Goal: Task Accomplishment & Management: Manage account settings

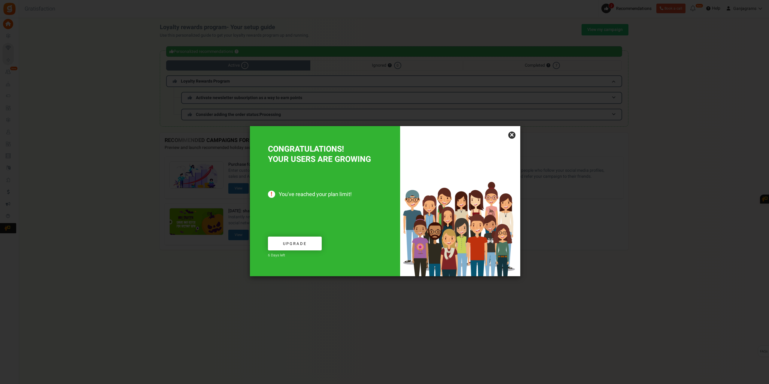
click at [510, 133] on link "×" at bounding box center [511, 135] width 7 height 7
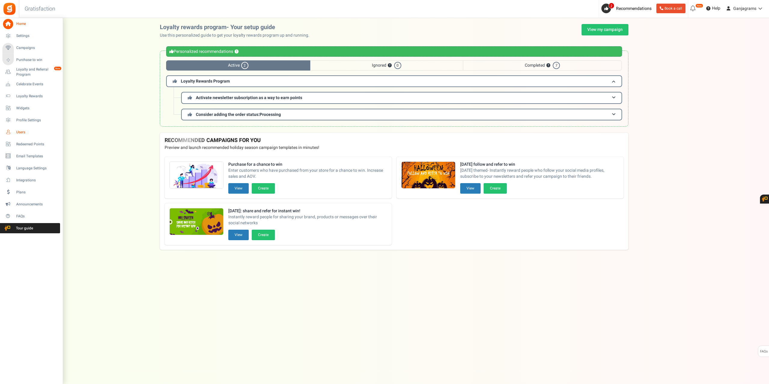
click at [20, 131] on span "Users" at bounding box center [37, 132] width 42 height 5
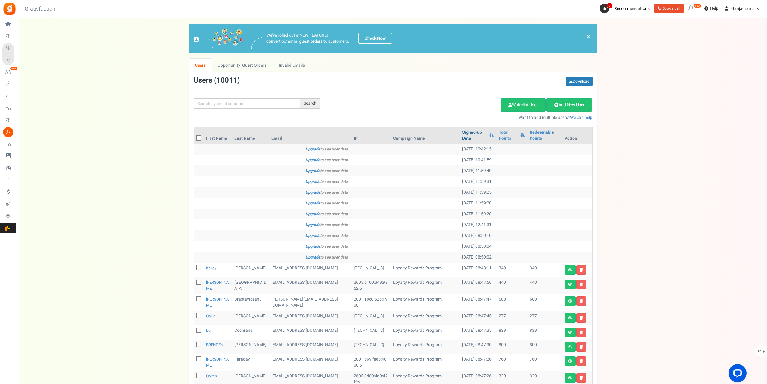
click at [469, 133] on link "Signed-up Date" at bounding box center [474, 135] width 24 height 12
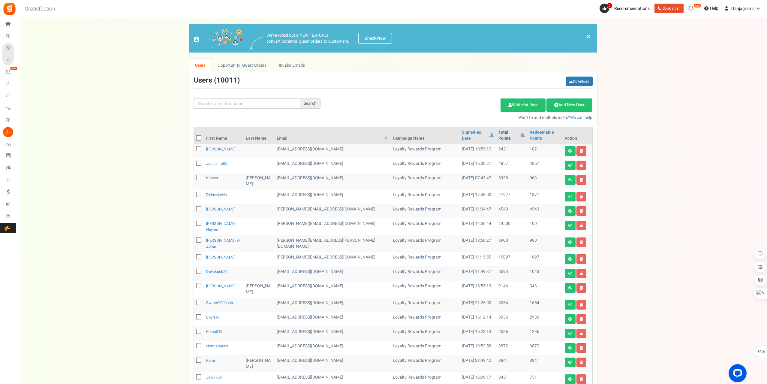
click at [499, 132] on link "Total Points" at bounding box center [508, 135] width 19 height 12
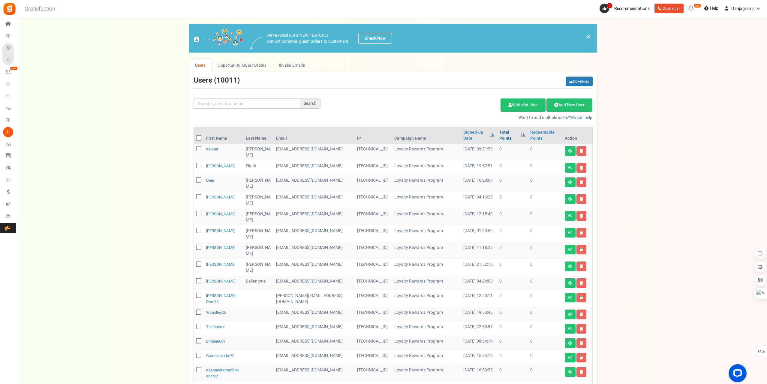
scroll to position [153, 0]
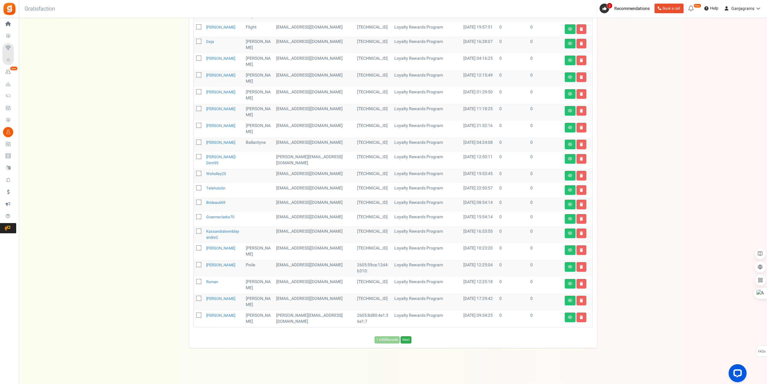
click at [405, 342] on link "Next" at bounding box center [406, 339] width 11 height 7
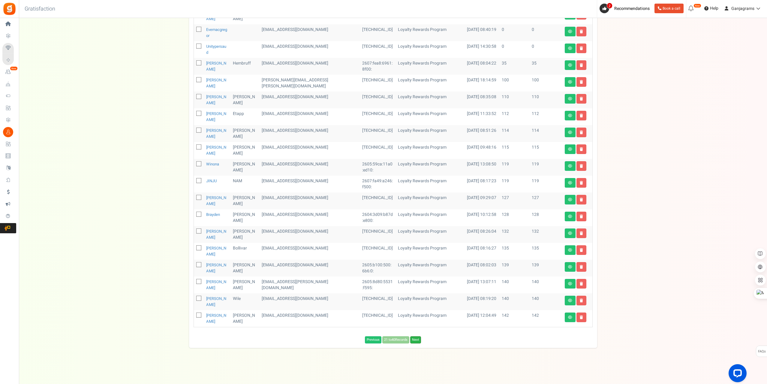
click at [419, 341] on link "Next" at bounding box center [415, 339] width 11 height 7
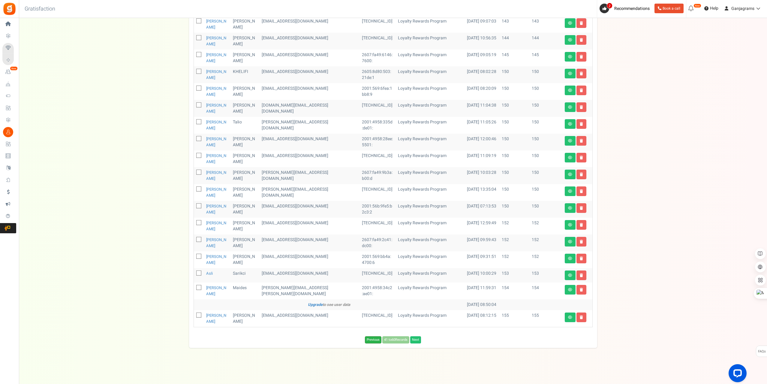
click at [376, 340] on link "Previous" at bounding box center [373, 339] width 17 height 7
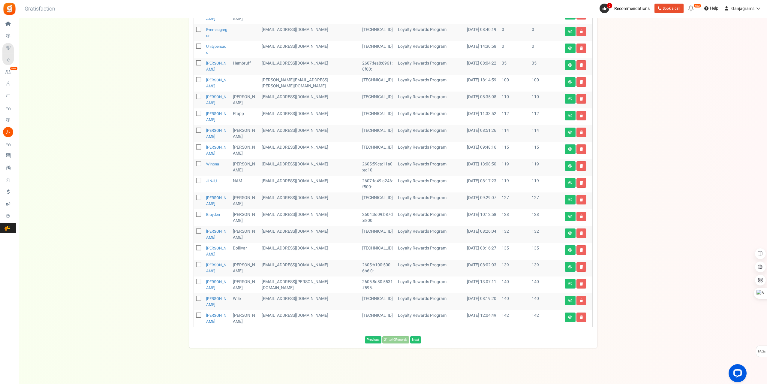
scroll to position [33, 0]
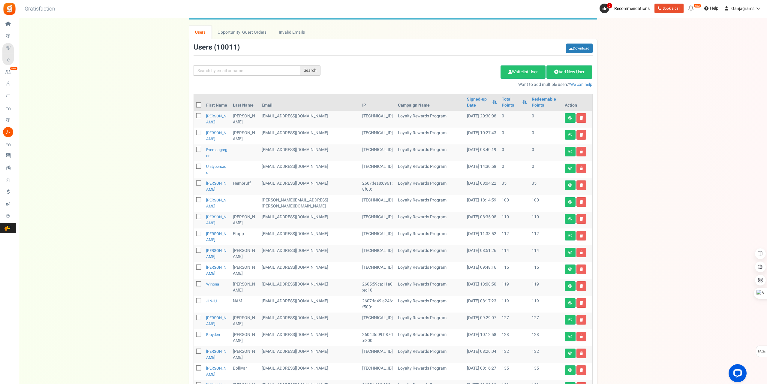
click at [198, 107] on span at bounding box center [198, 104] width 5 height 5
click at [194, 107] on input "checkbox" at bounding box center [192, 106] width 4 height 4
checkbox input "true"
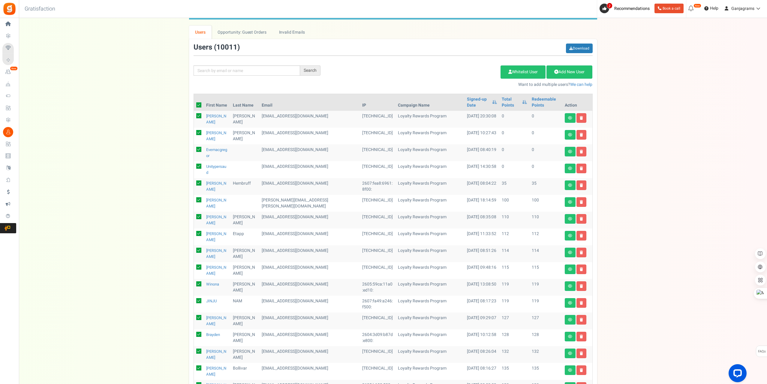
checkbox input "true"
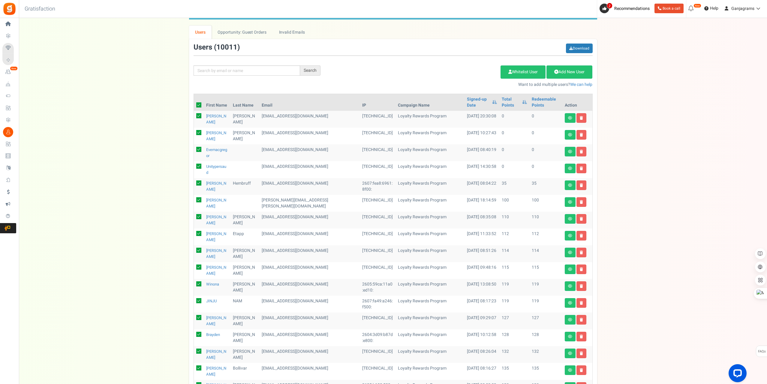
checkbox input "true"
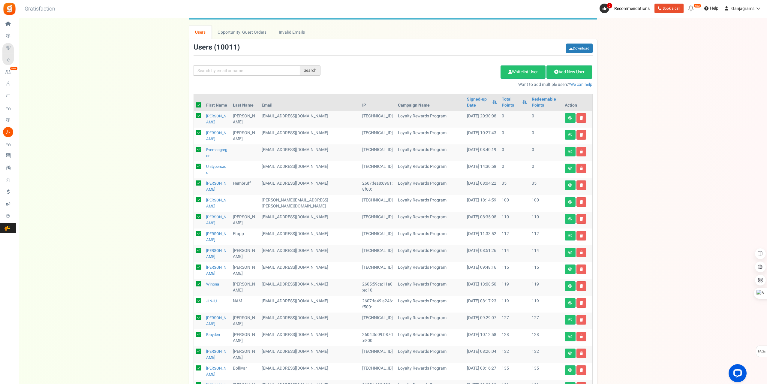
checkbox input "true"
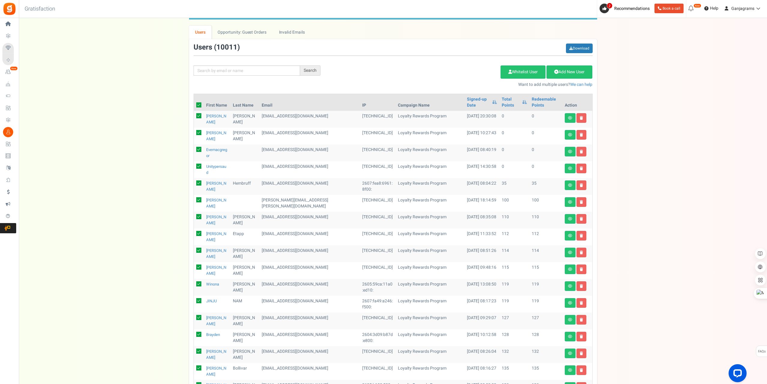
checkbox input "true"
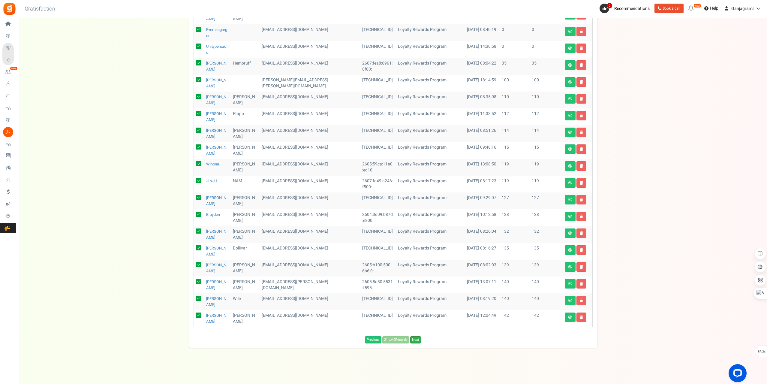
click at [417, 338] on link "Next" at bounding box center [415, 339] width 11 height 7
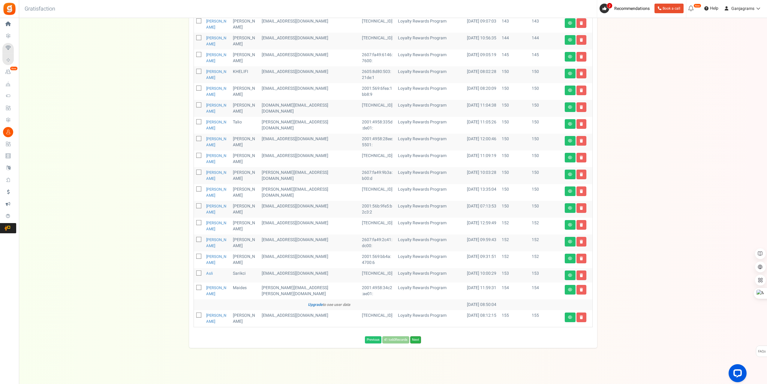
click at [419, 342] on link "Next" at bounding box center [415, 339] width 11 height 7
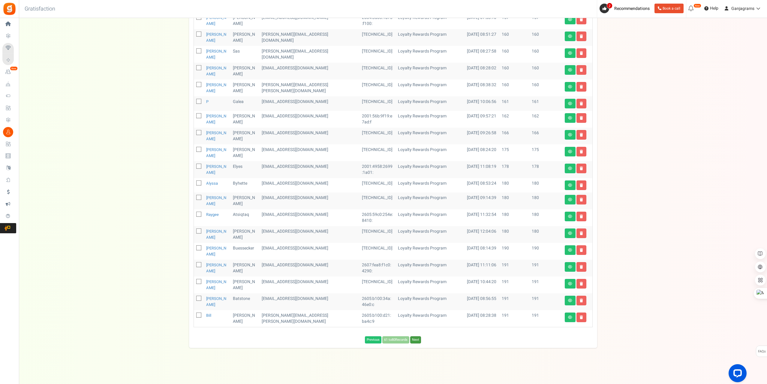
click at [419, 342] on link "Next" at bounding box center [415, 339] width 11 height 7
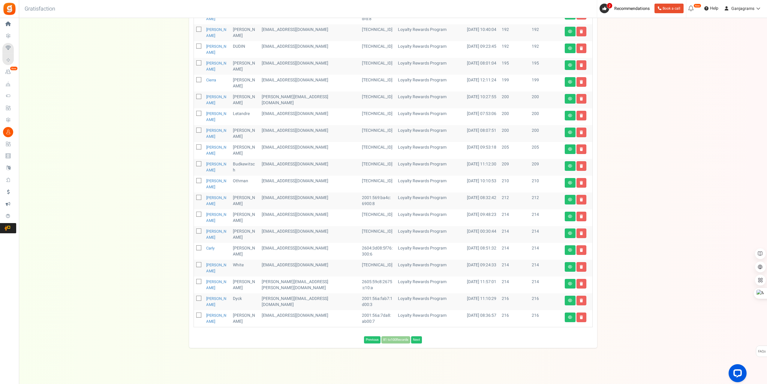
scroll to position [95, 0]
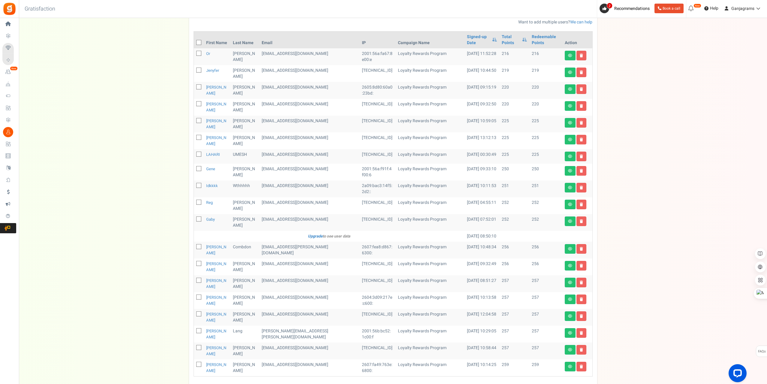
click at [419, 384] on link "Next" at bounding box center [417, 389] width 11 height 7
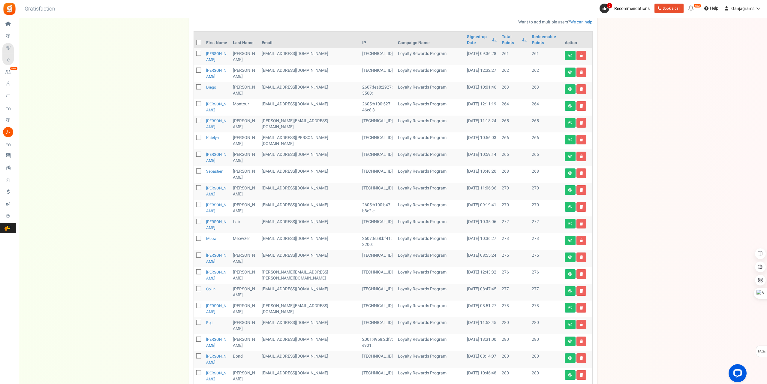
scroll to position [153, 0]
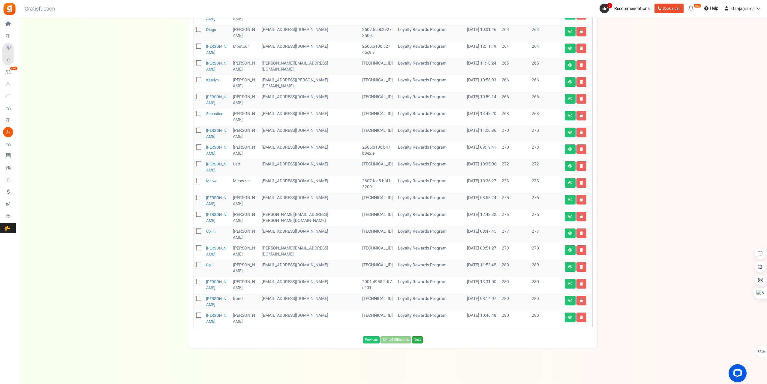
click at [419, 339] on link "Next" at bounding box center [417, 339] width 11 height 7
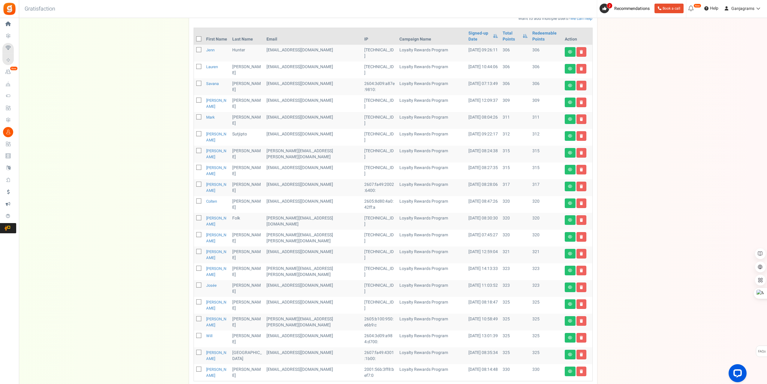
scroll to position [153, 0]
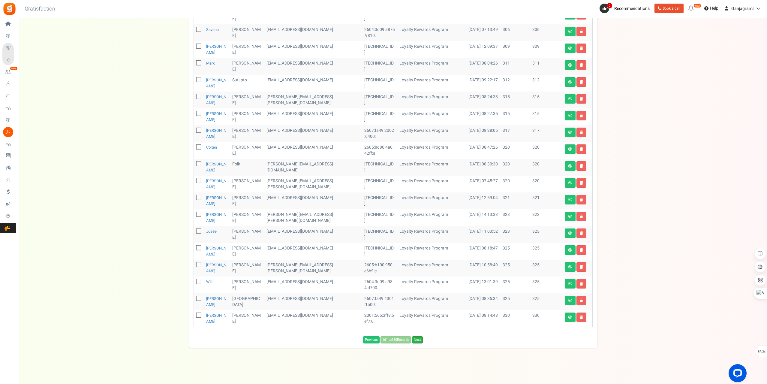
click at [421, 341] on link "Next" at bounding box center [417, 339] width 11 height 7
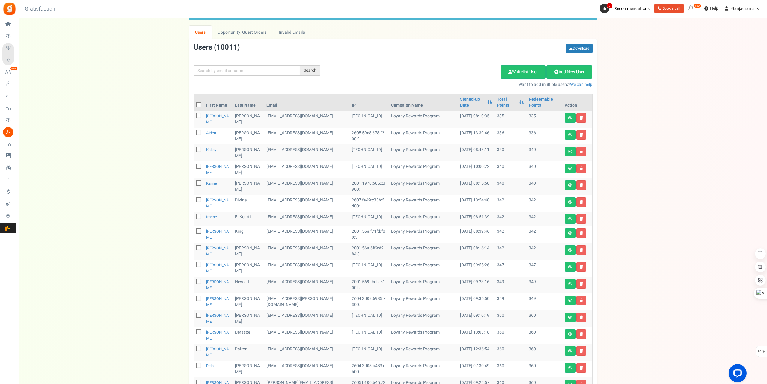
scroll to position [3, 0]
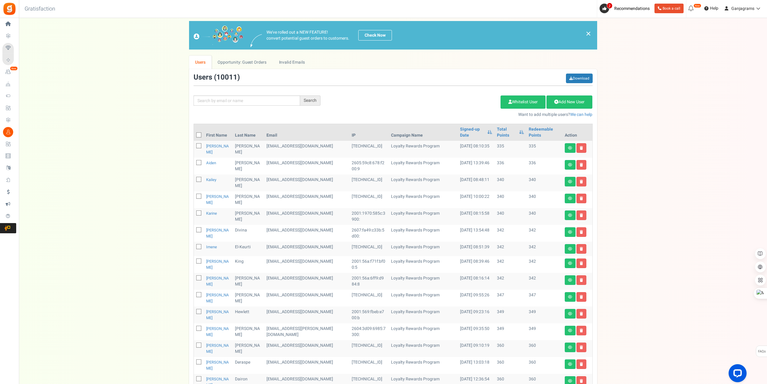
click at [199, 136] on icon at bounding box center [199, 135] width 4 height 4
click at [194, 136] on input "checkbox" at bounding box center [192, 136] width 4 height 4
checkbox input "true"
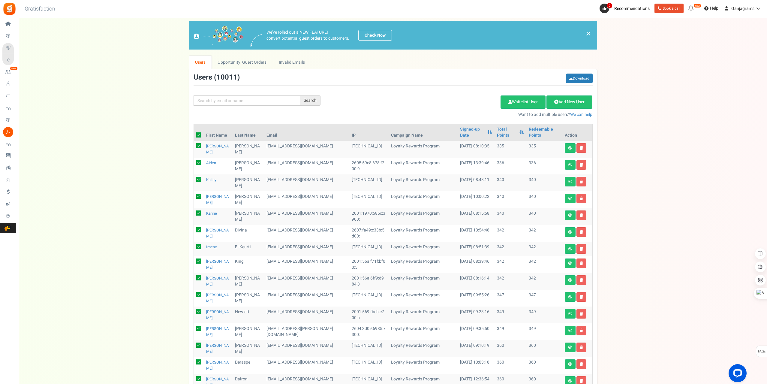
checkbox input "true"
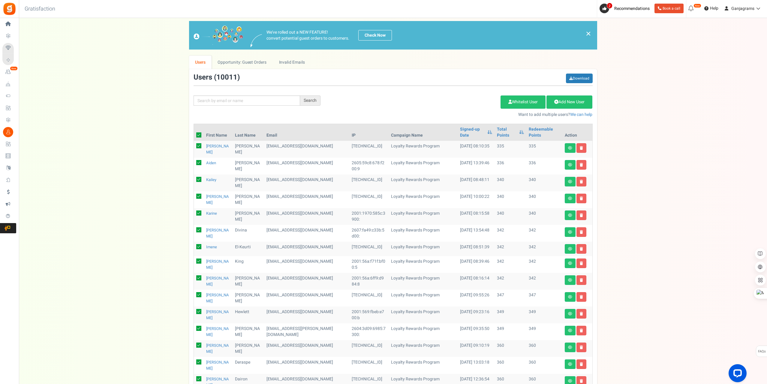
checkbox input "true"
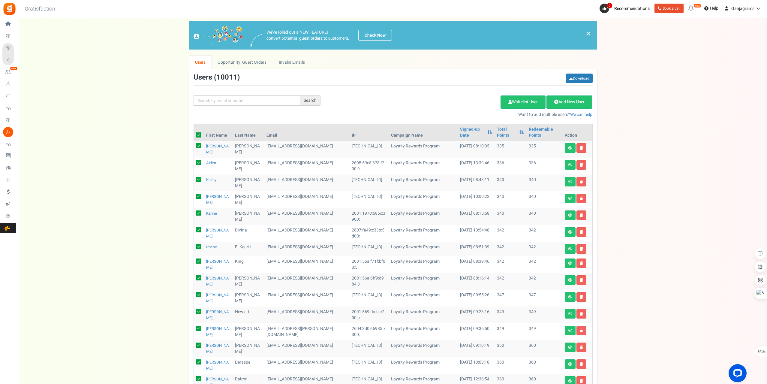
checkbox input "true"
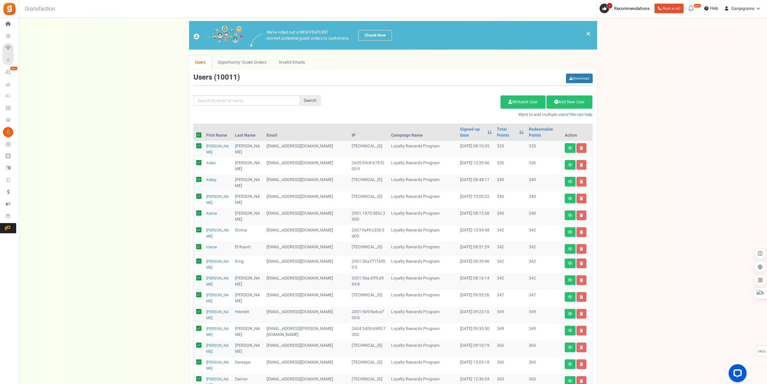
checkbox input "true"
click at [467, 105] on link "Delete Selected Users" at bounding box center [470, 101] width 59 height 13
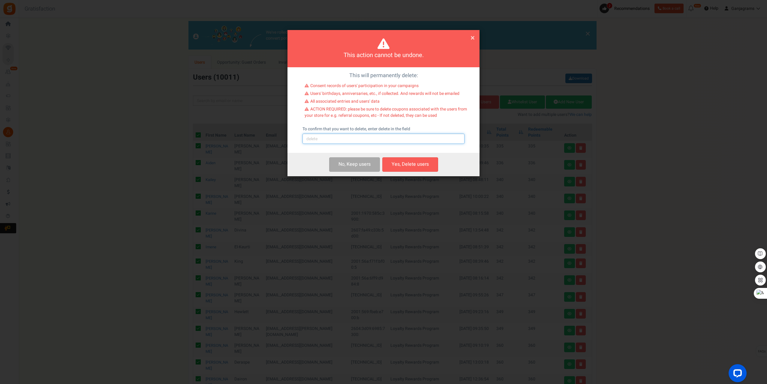
click at [343, 140] on input "text" at bounding box center [384, 139] width 162 height 10
type input "delete"
click at [415, 167] on button "Yes, Delete users" at bounding box center [411, 164] width 56 height 14
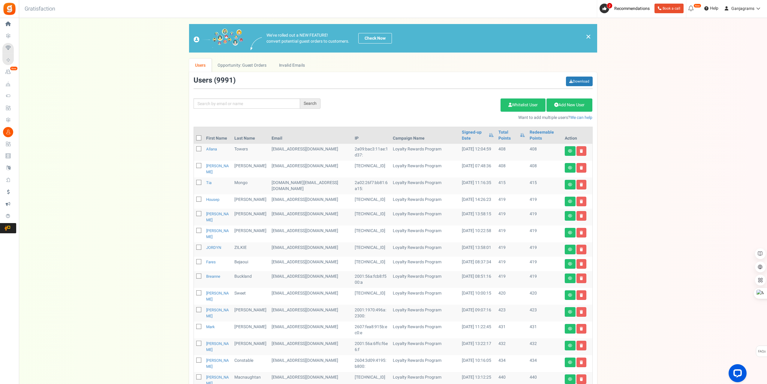
click at [198, 136] on icon at bounding box center [199, 138] width 4 height 4
click at [194, 137] on input "checkbox" at bounding box center [192, 139] width 4 height 4
checkbox input "true"
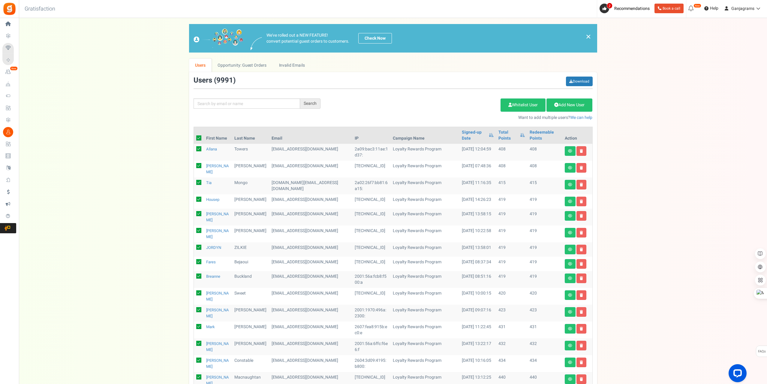
checkbox input "true"
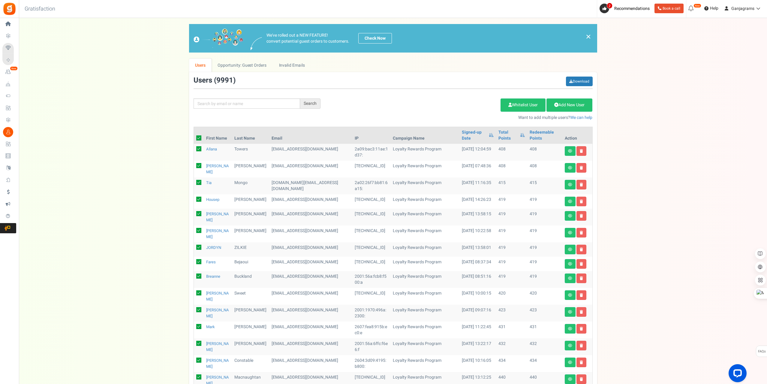
checkbox input "true"
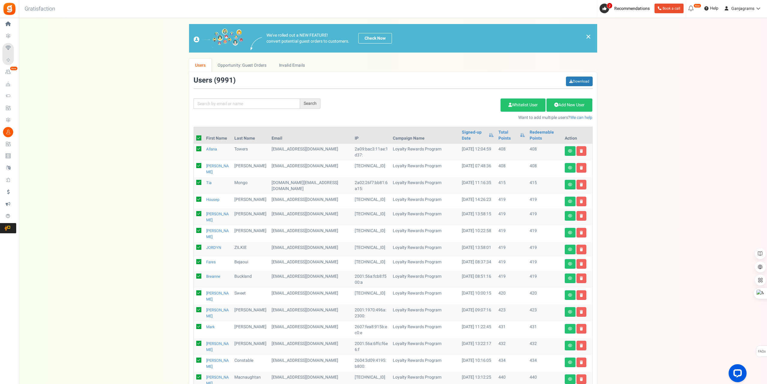
checkbox input "true"
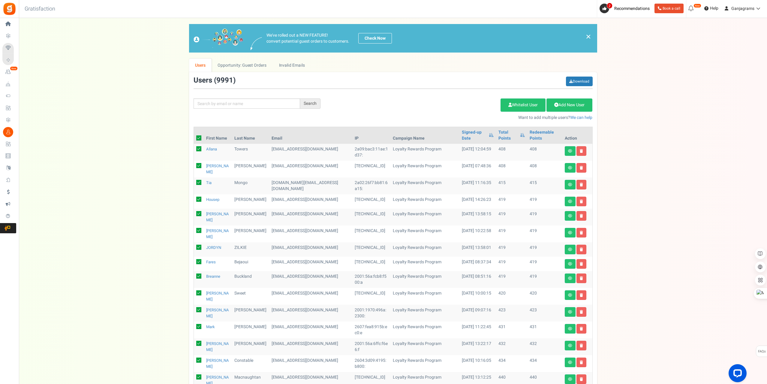
checkbox input "true"
click at [470, 98] on link "Delete Selected Users" at bounding box center [470, 104] width 59 height 13
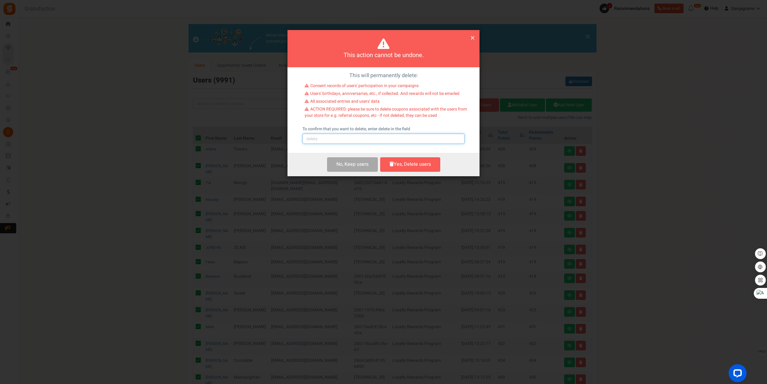
drag, startPoint x: 393, startPoint y: 139, endPoint x: 390, endPoint y: 145, distance: 6.3
click at [393, 139] on input "text" at bounding box center [384, 139] width 162 height 10
type input "delete"
click at [415, 170] on button "Yes, Delete users" at bounding box center [410, 164] width 60 height 14
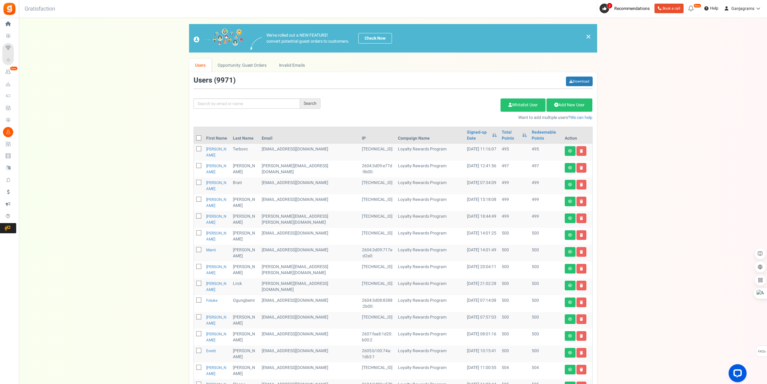
click at [199, 136] on icon at bounding box center [199, 138] width 4 height 4
click at [194, 137] on input "checkbox" at bounding box center [192, 139] width 4 height 4
checkbox input "true"
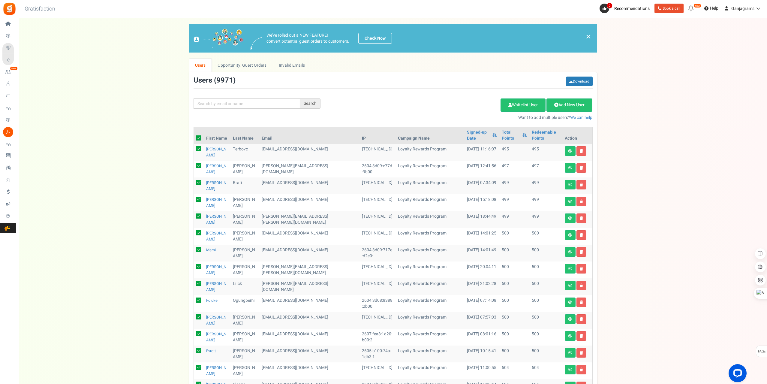
checkbox input "true"
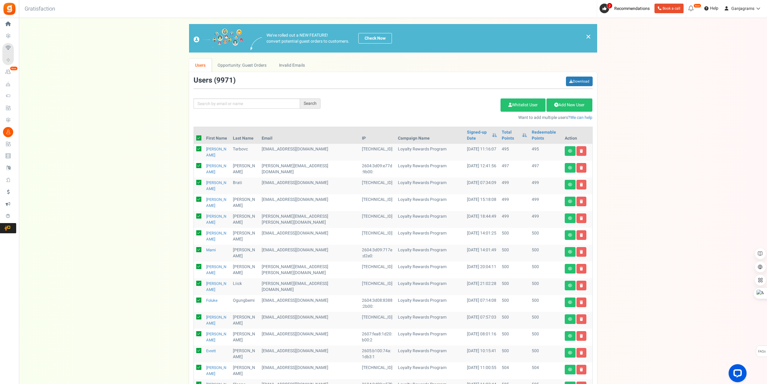
checkbox input "true"
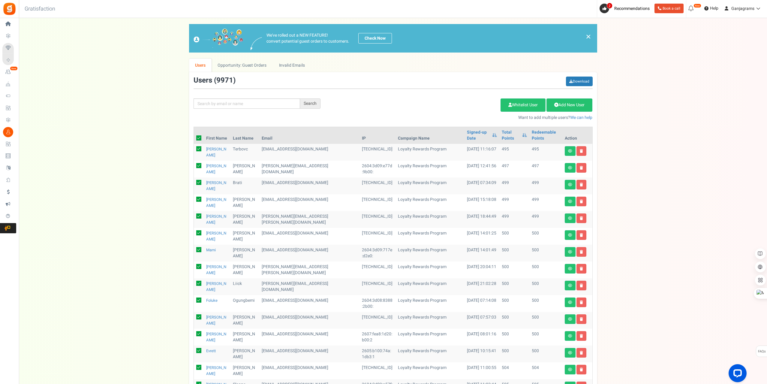
checkbox input "true"
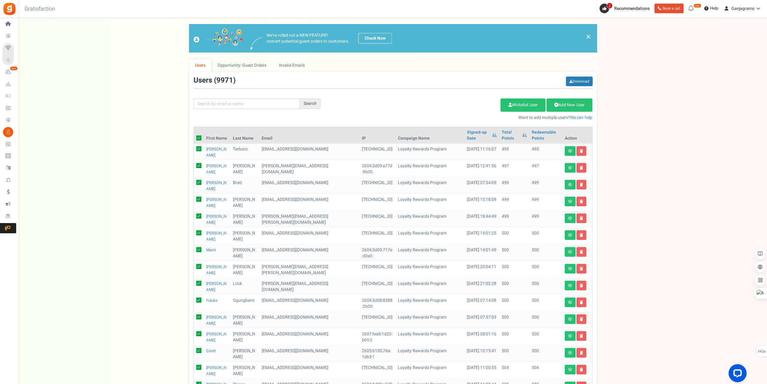
checkbox input "true"
click at [450, 104] on link "Delete Selected Users" at bounding box center [470, 104] width 59 height 13
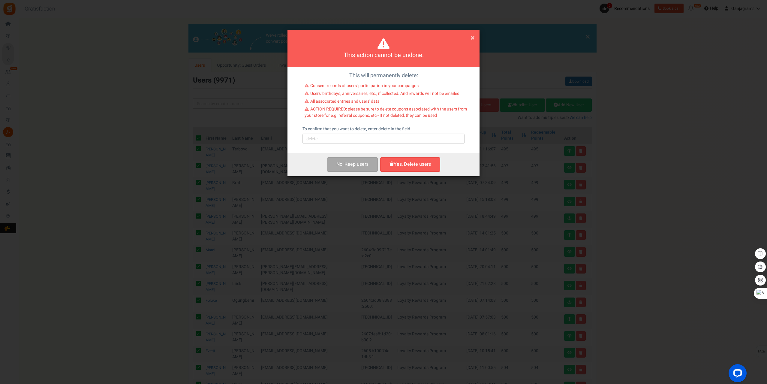
click at [331, 131] on label "To confirm that you want to delete, enter delete in the field" at bounding box center [357, 129] width 108 height 6
drag, startPoint x: 328, startPoint y: 137, endPoint x: 329, endPoint y: 152, distance: 14.7
click at [328, 137] on input "text" at bounding box center [384, 139] width 162 height 10
type input "delete"
click at [419, 165] on button "Yes, Delete users" at bounding box center [410, 164] width 60 height 14
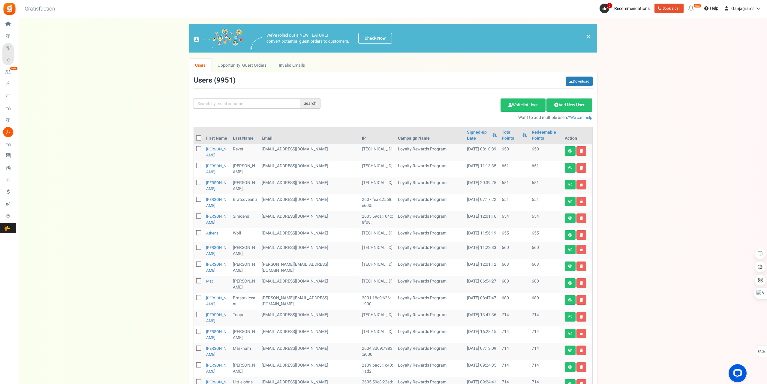
scroll to position [153, 0]
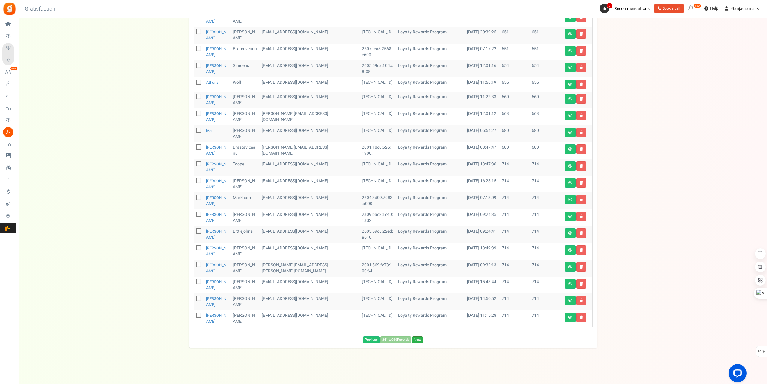
click at [418, 340] on link "Next" at bounding box center [417, 339] width 11 height 7
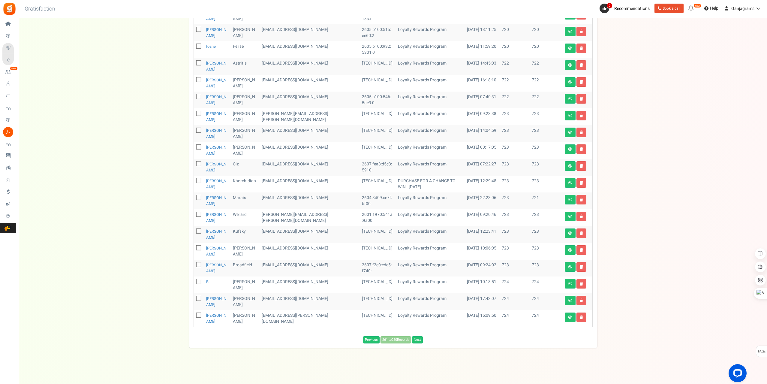
scroll to position [101, 0]
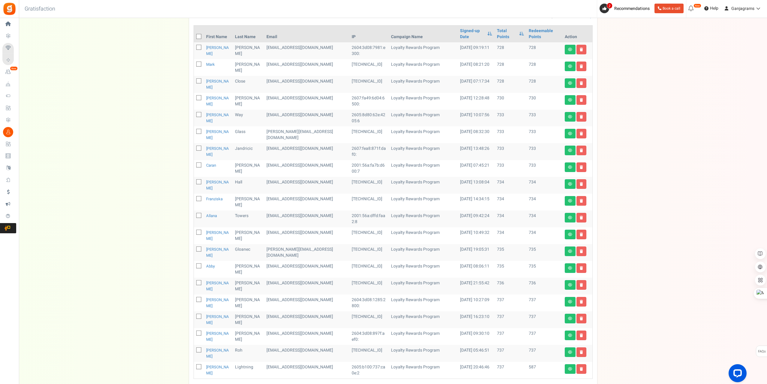
scroll to position [99, 0]
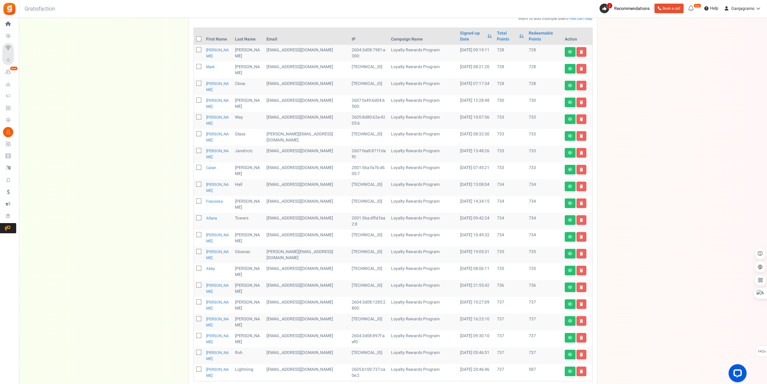
click at [198, 37] on icon at bounding box center [199, 39] width 4 height 4
click at [194, 38] on input "checkbox" at bounding box center [192, 40] width 4 height 4
checkbox input "true"
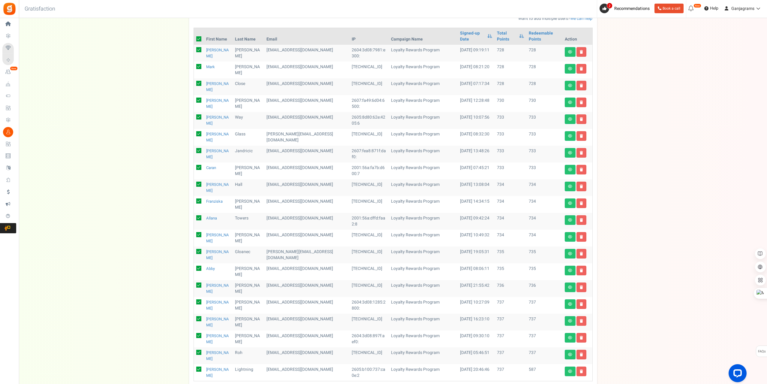
checkbox input "true"
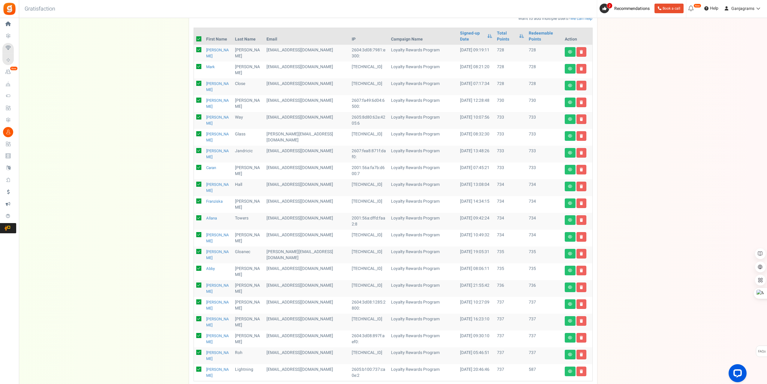
checkbox input "true"
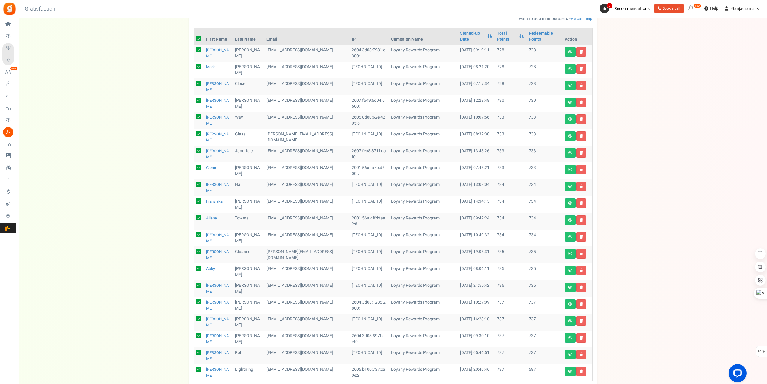
checkbox input "true"
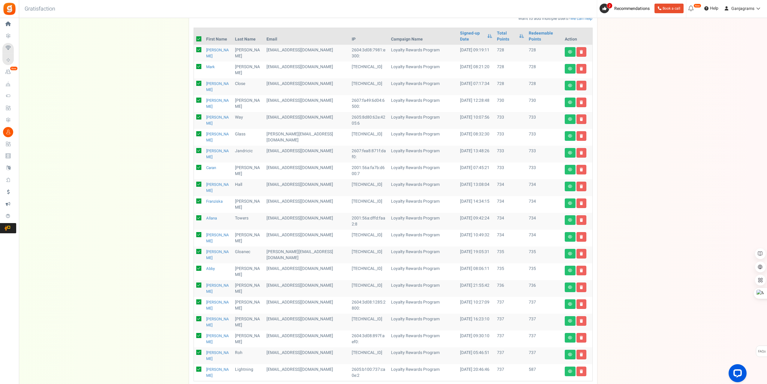
checkbox input "true"
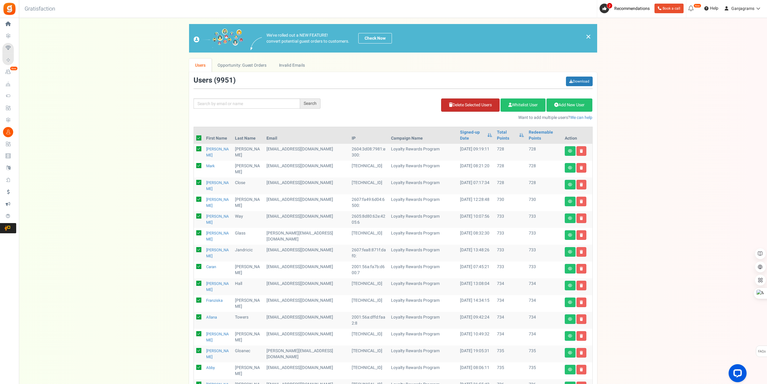
click at [470, 100] on link "Delete Selected Users" at bounding box center [470, 104] width 59 height 13
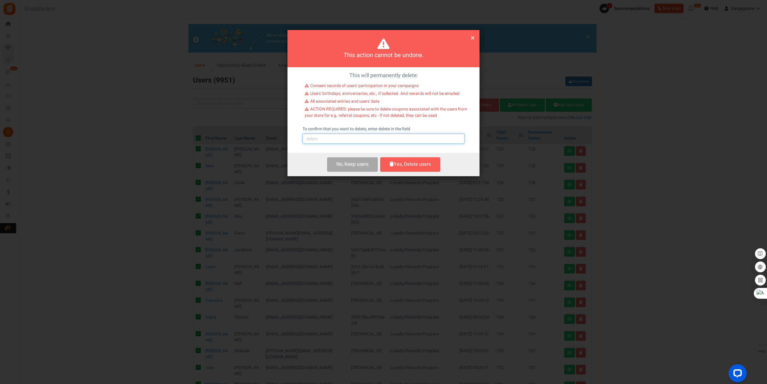
click at [372, 141] on input "text" at bounding box center [384, 139] width 162 height 10
type input "delete"
click at [402, 167] on button "Yes, Delete users" at bounding box center [410, 164] width 60 height 14
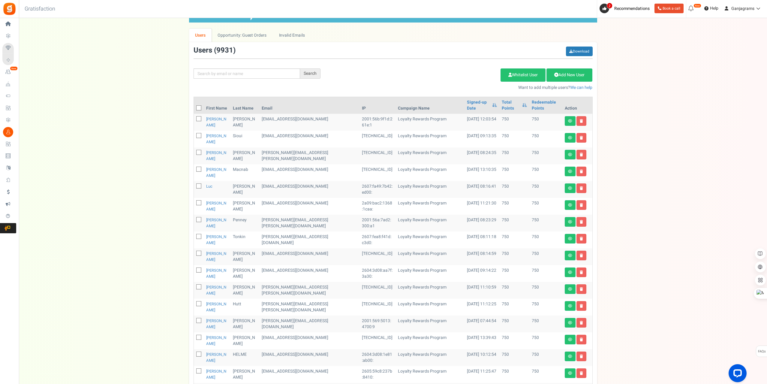
scroll to position [99, 0]
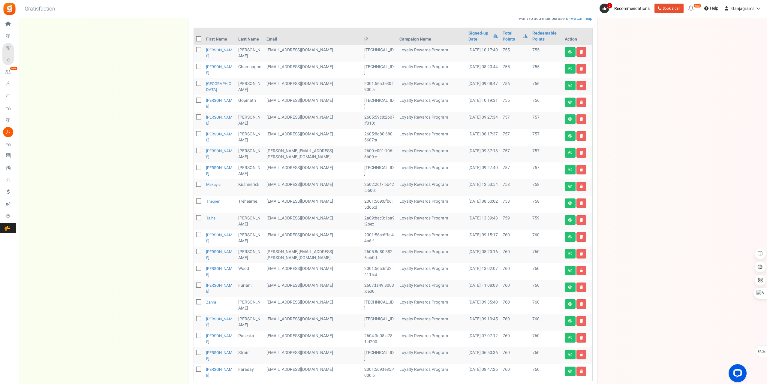
scroll to position [153, 0]
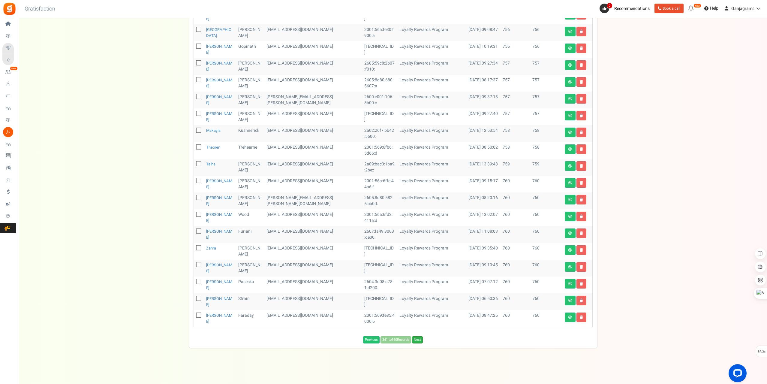
click at [423, 340] on link "Next" at bounding box center [417, 339] width 11 height 7
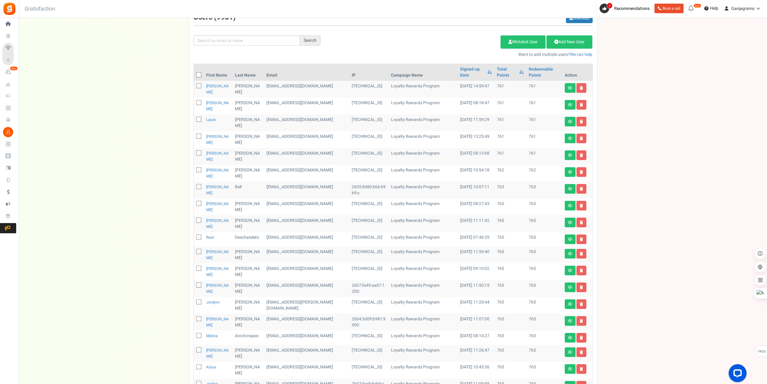
scroll to position [0, 0]
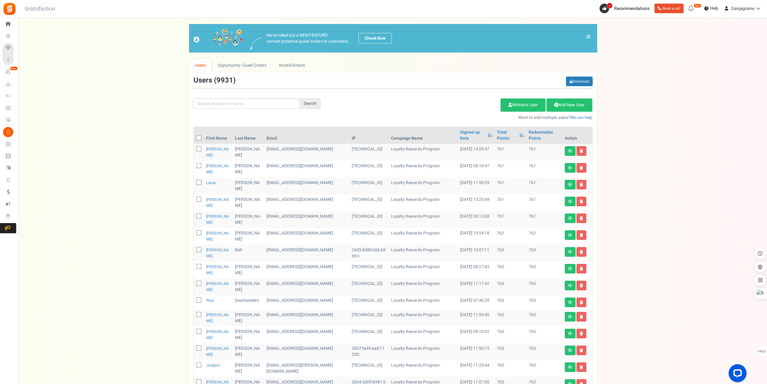
click at [198, 138] on icon at bounding box center [199, 138] width 4 height 4
click at [194, 138] on input "checkbox" at bounding box center [192, 139] width 4 height 4
checkbox input "true"
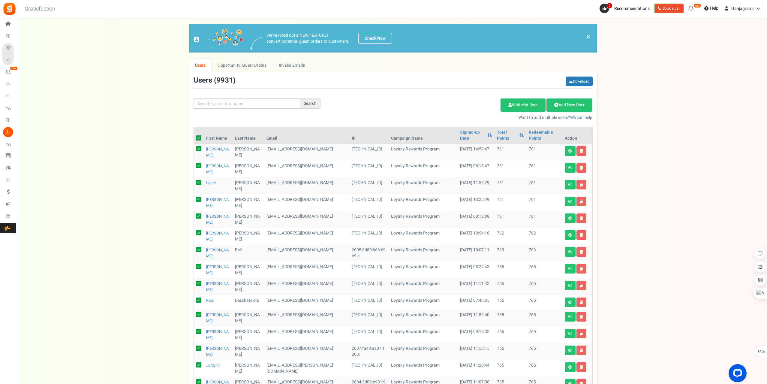
checkbox input "true"
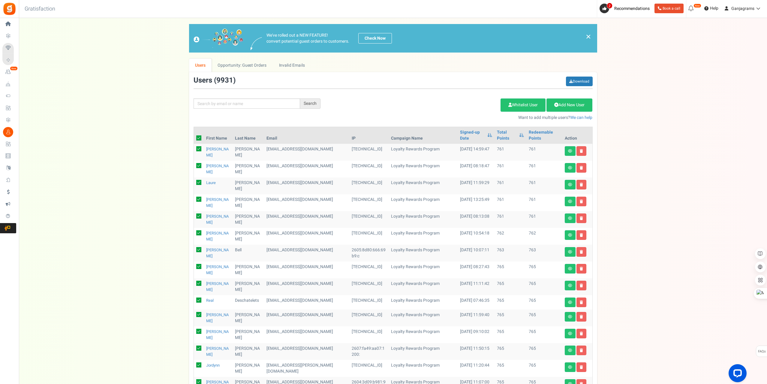
checkbox input "true"
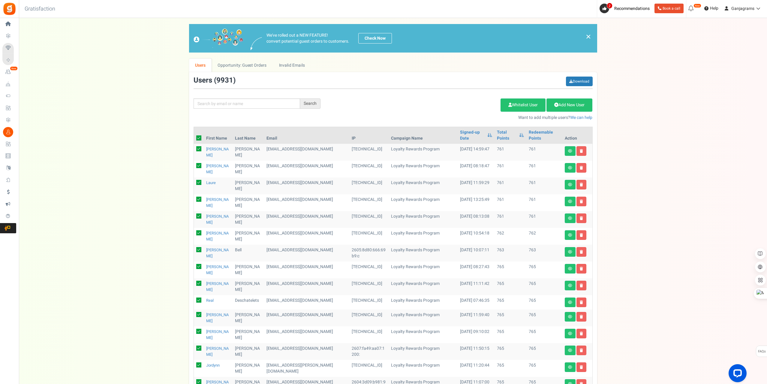
checkbox input "true"
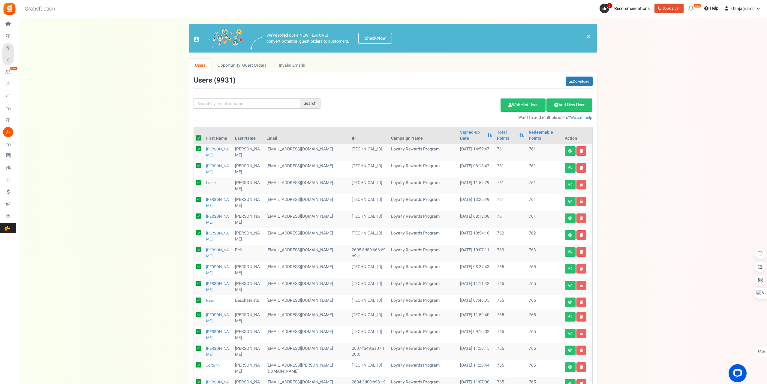
checkbox input "true"
click at [462, 106] on link "Delete Selected Users" at bounding box center [470, 104] width 59 height 13
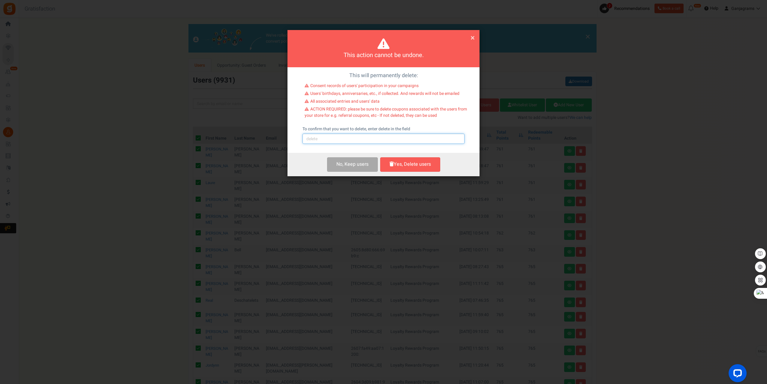
click at [333, 135] on input "text" at bounding box center [384, 139] width 162 height 10
type input "delete"
click at [411, 167] on button "Yes, Delete users" at bounding box center [410, 164] width 60 height 14
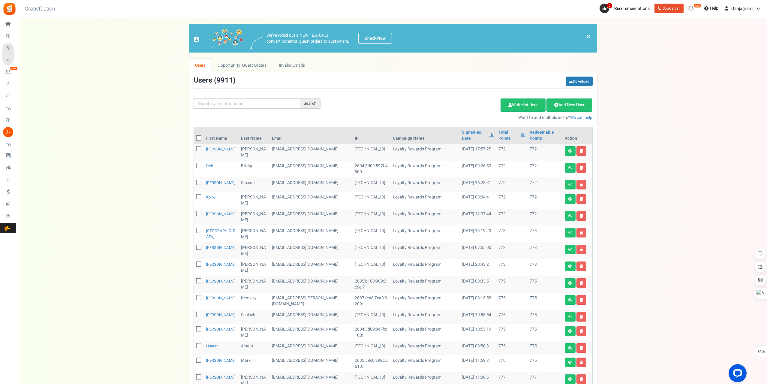
click at [199, 136] on icon at bounding box center [199, 138] width 4 height 4
click at [194, 137] on input "checkbox" at bounding box center [192, 139] width 4 height 4
checkbox input "true"
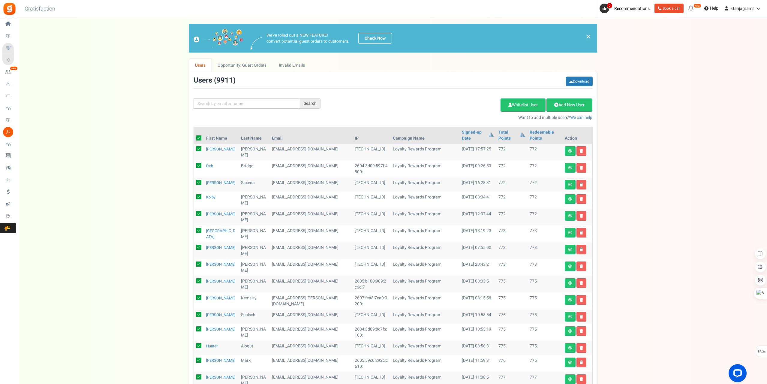
checkbox input "true"
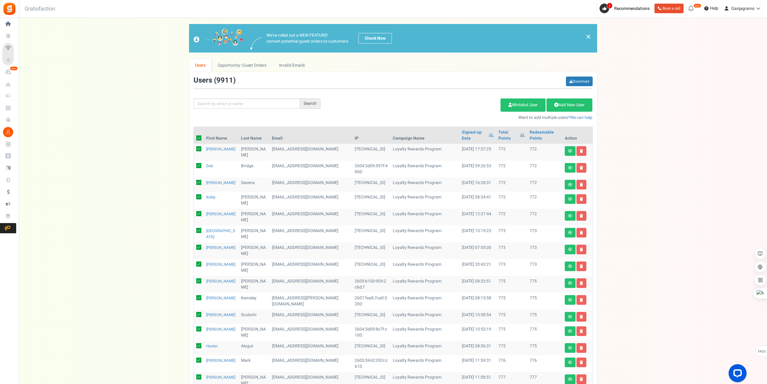
checkbox input "true"
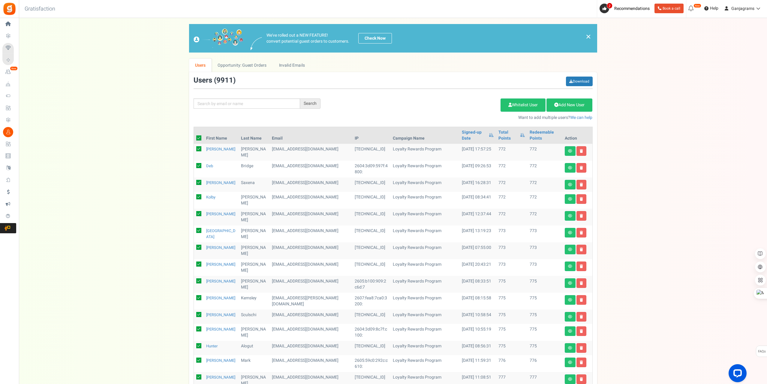
checkbox input "true"
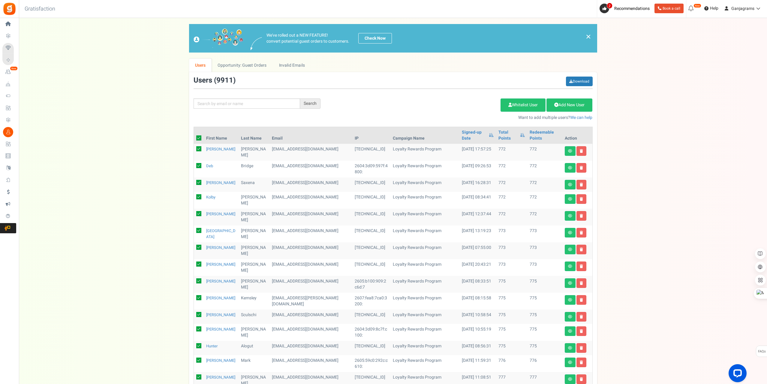
checkbox input "true"
click at [454, 104] on link "Delete Selected Users" at bounding box center [470, 104] width 59 height 13
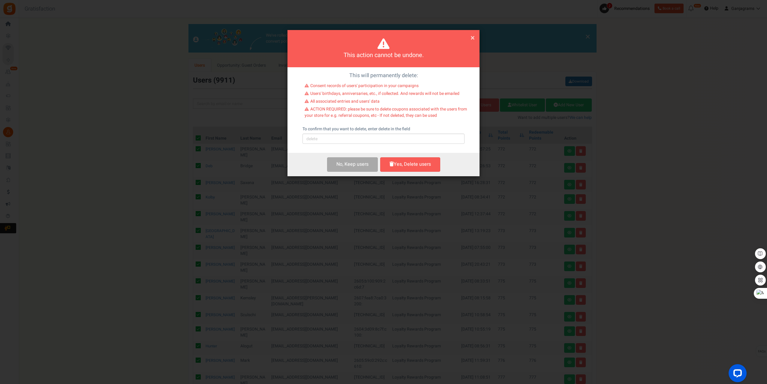
click at [416, 133] on div "To confirm that you want to delete, enter delete in the field Please type 'dele…" at bounding box center [384, 135] width 162 height 18
click at [415, 138] on input "text" at bounding box center [384, 139] width 162 height 10
type input "delete"
click at [403, 160] on button "Yes, Delete users" at bounding box center [410, 164] width 60 height 14
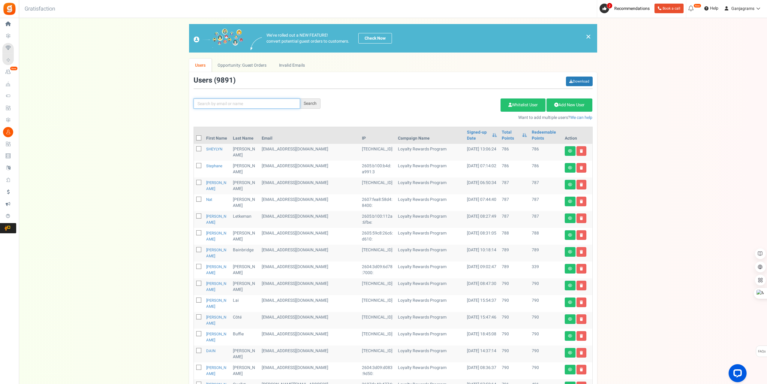
click at [237, 102] on input "text" at bounding box center [247, 103] width 107 height 10
click at [199, 136] on span at bounding box center [198, 137] width 5 height 5
click at [194, 137] on input "checkbox" at bounding box center [192, 139] width 4 height 4
checkbox input "true"
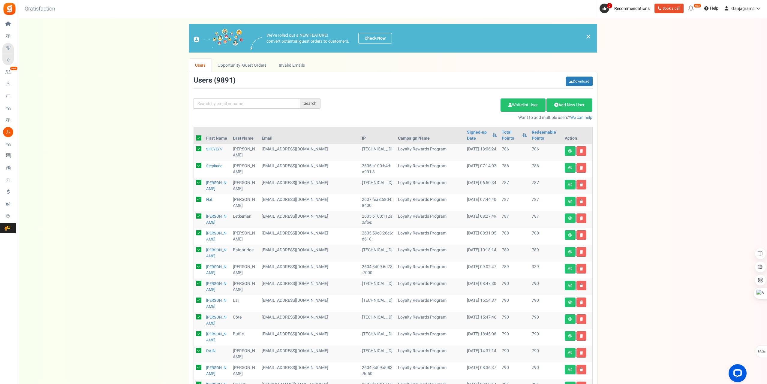
checkbox input "true"
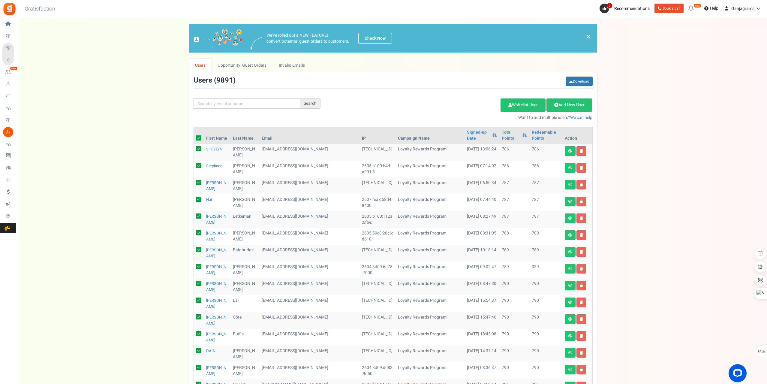
checkbox input "true"
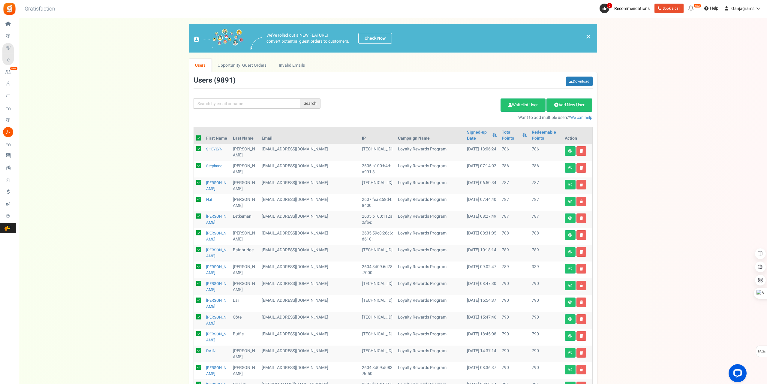
checkbox input "true"
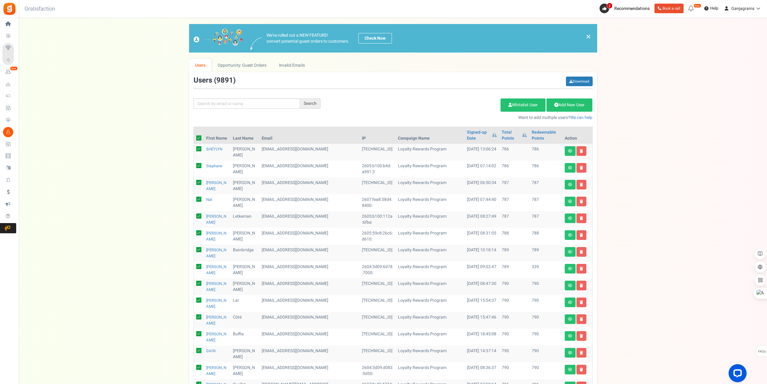
checkbox input "true"
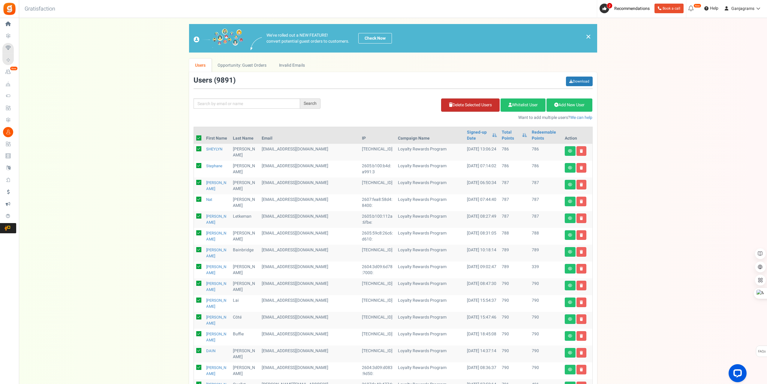
click at [459, 103] on link "Delete Selected Users" at bounding box center [470, 104] width 59 height 13
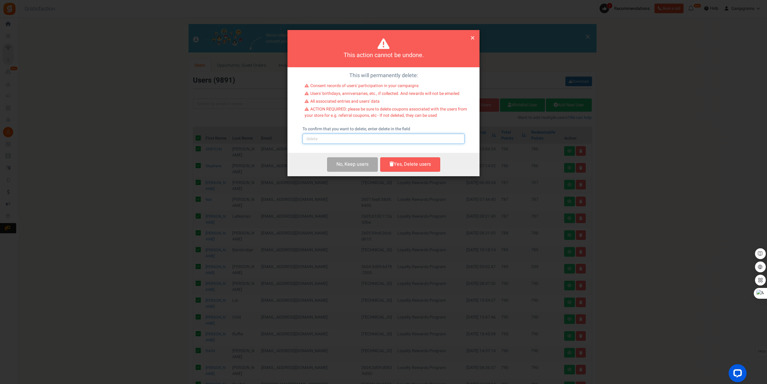
click at [327, 139] on input "text" at bounding box center [384, 139] width 162 height 10
type input "delete"
click at [405, 165] on button "Yes, Delete users" at bounding box center [410, 164] width 60 height 14
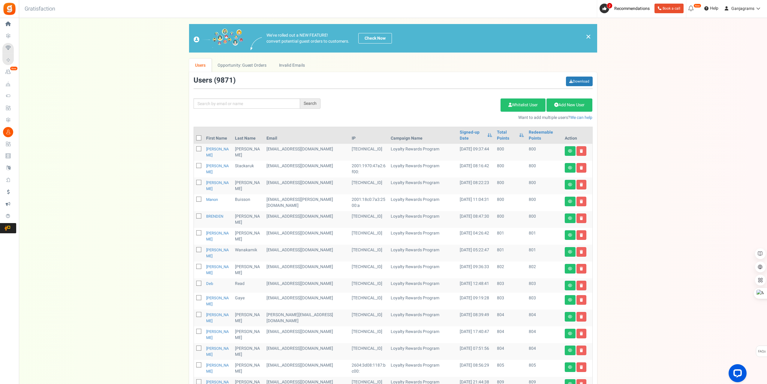
click at [198, 136] on icon at bounding box center [199, 138] width 4 height 4
click at [194, 137] on input "checkbox" at bounding box center [192, 139] width 4 height 4
checkbox input "true"
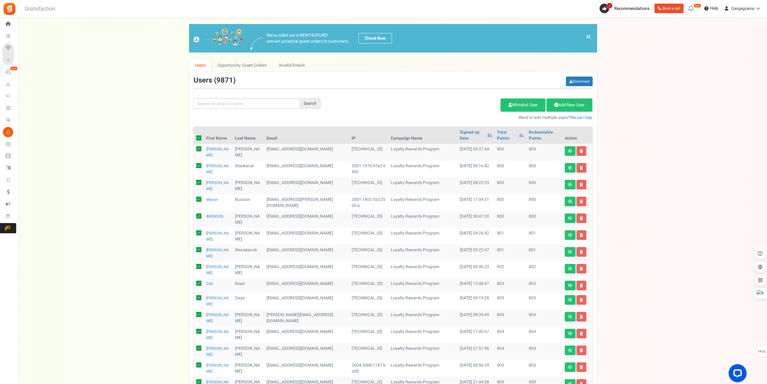
checkbox input "true"
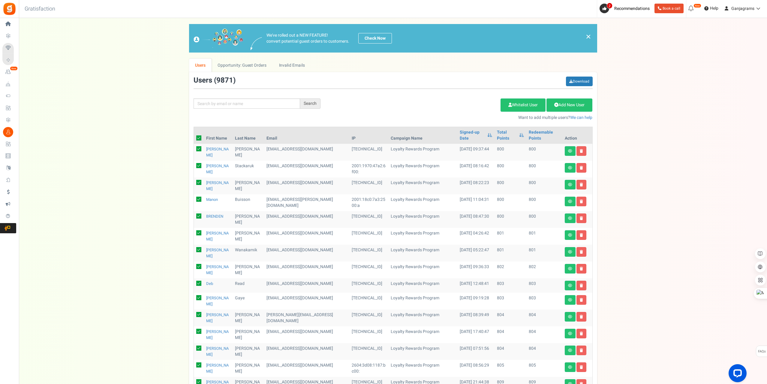
checkbox input "true"
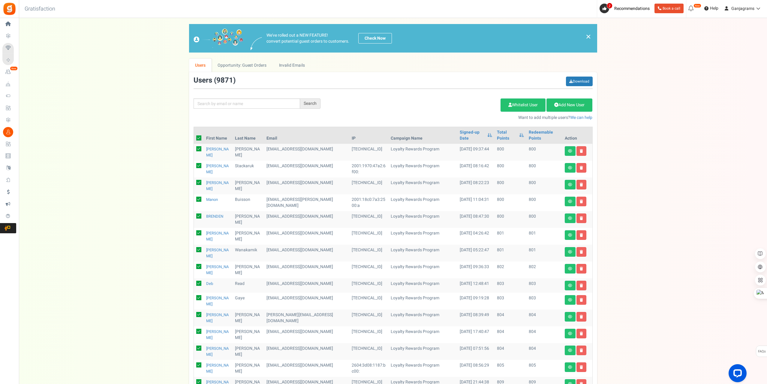
checkbox input "true"
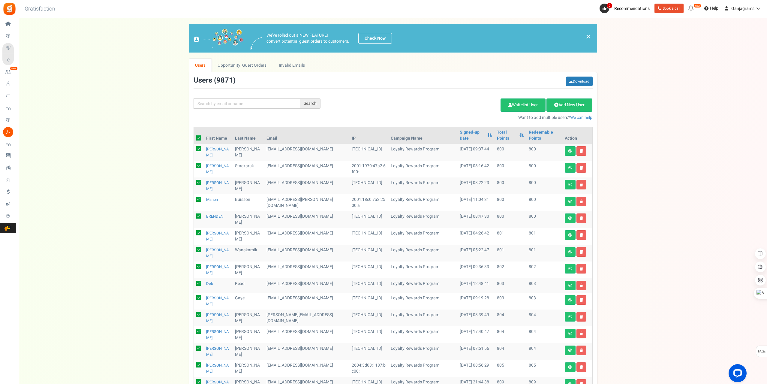
checkbox input "true"
click at [451, 103] on link "Delete Selected Users" at bounding box center [470, 104] width 59 height 13
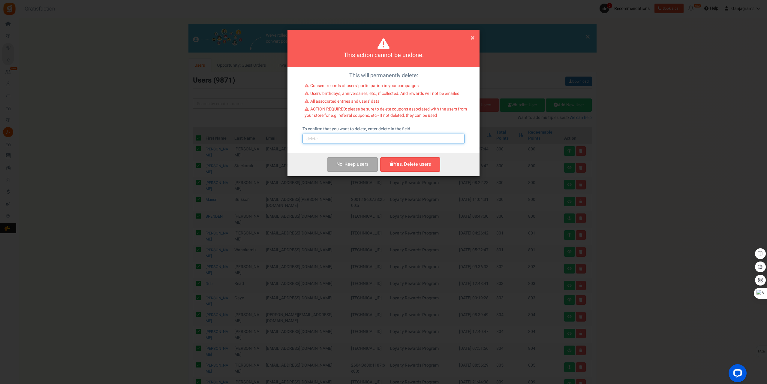
click at [329, 139] on input "text" at bounding box center [384, 139] width 162 height 10
type input "delete"
click at [410, 164] on button "Yes, Delete users" at bounding box center [410, 164] width 60 height 14
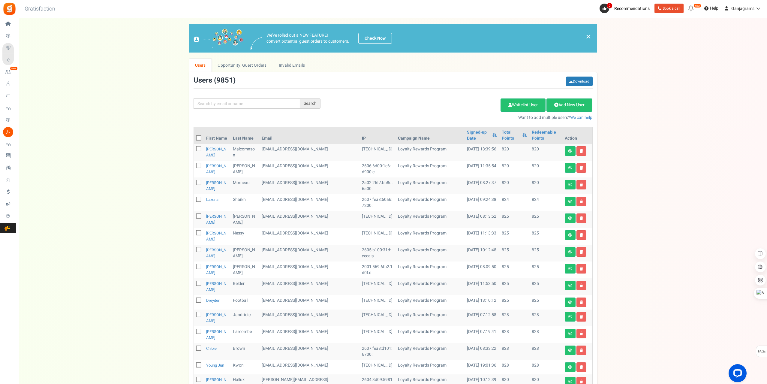
click at [198, 137] on icon at bounding box center [199, 138] width 4 height 4
click at [194, 137] on input "checkbox" at bounding box center [192, 139] width 4 height 4
checkbox input "true"
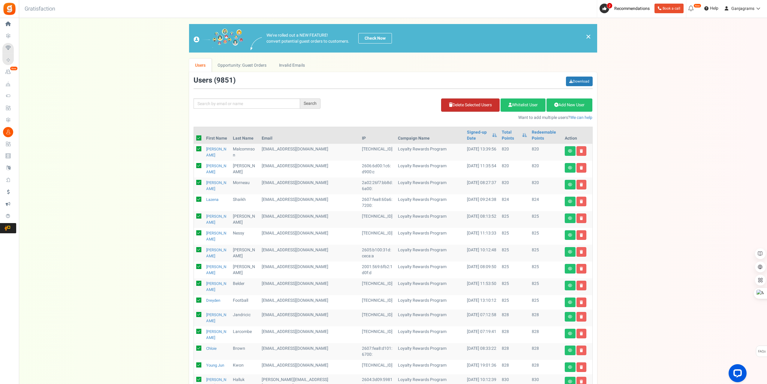
click at [457, 107] on link "Delete Selected Users" at bounding box center [470, 104] width 59 height 13
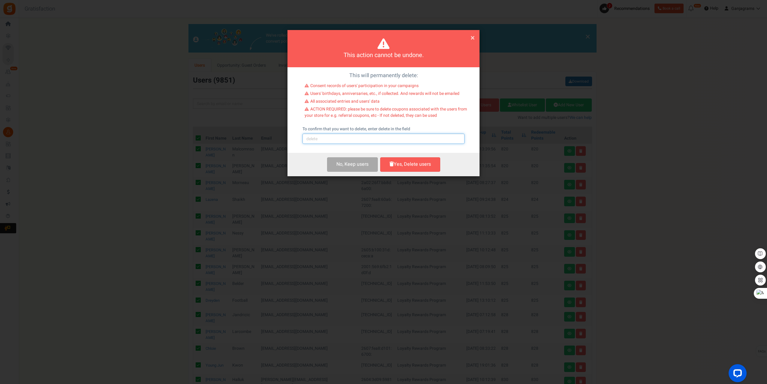
click at [329, 138] on input "text" at bounding box center [384, 139] width 162 height 10
click at [410, 162] on button "Yes, Delete users" at bounding box center [410, 164] width 60 height 14
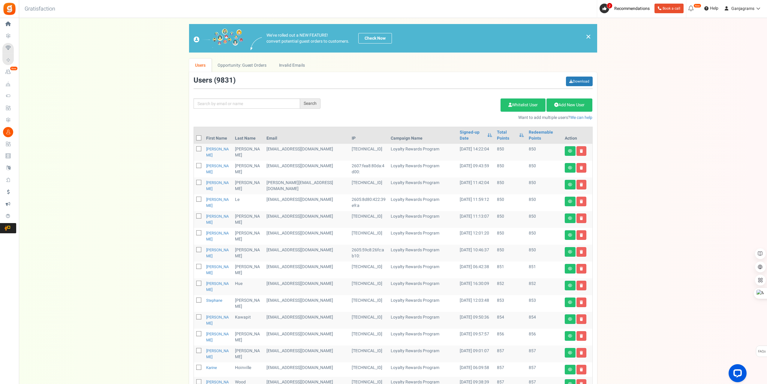
click at [200, 138] on icon at bounding box center [199, 138] width 4 height 4
click at [194, 138] on input "checkbox" at bounding box center [192, 139] width 4 height 4
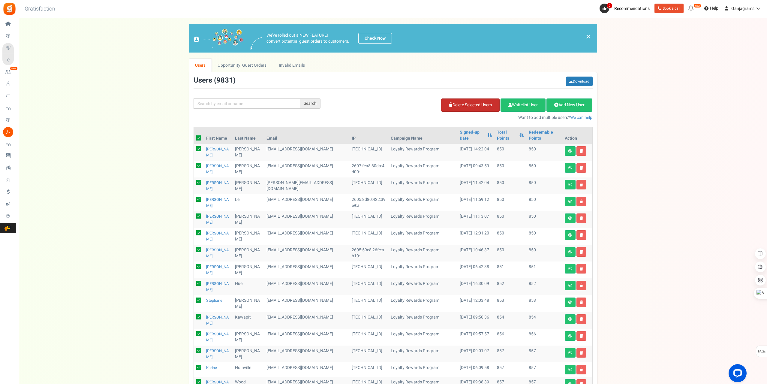
click at [463, 106] on link "Delete Selected Users" at bounding box center [470, 104] width 59 height 13
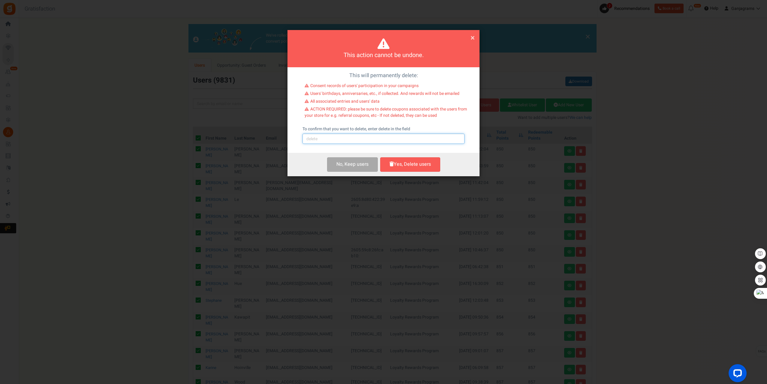
click at [349, 141] on input "text" at bounding box center [384, 139] width 162 height 10
click at [416, 165] on button "Yes, Delete users" at bounding box center [410, 164] width 60 height 14
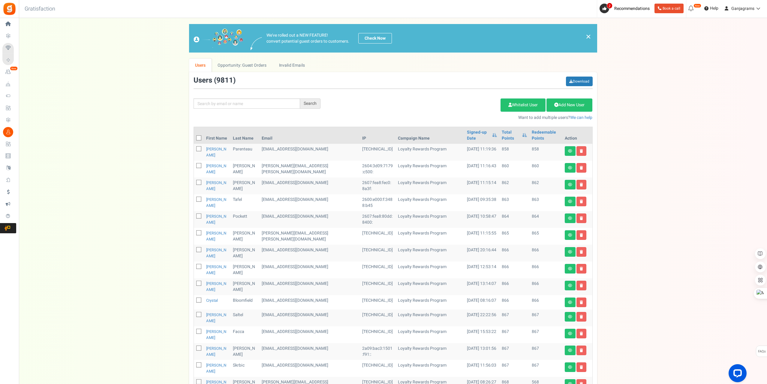
click at [199, 139] on icon at bounding box center [199, 138] width 4 height 4
click at [194, 139] on input "checkbox" at bounding box center [192, 139] width 4 height 4
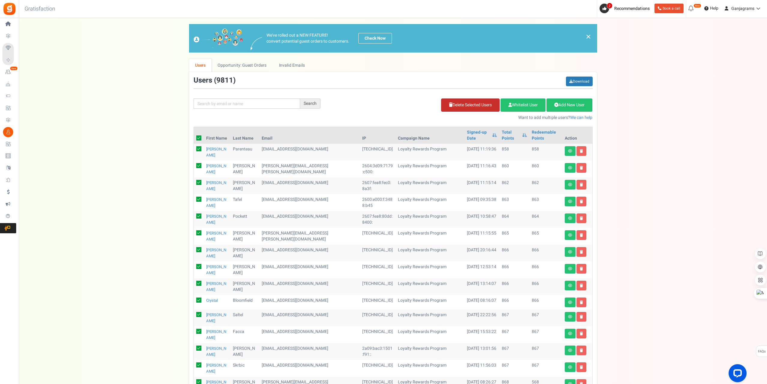
click at [462, 104] on link "Delete Selected Users" at bounding box center [470, 104] width 59 height 13
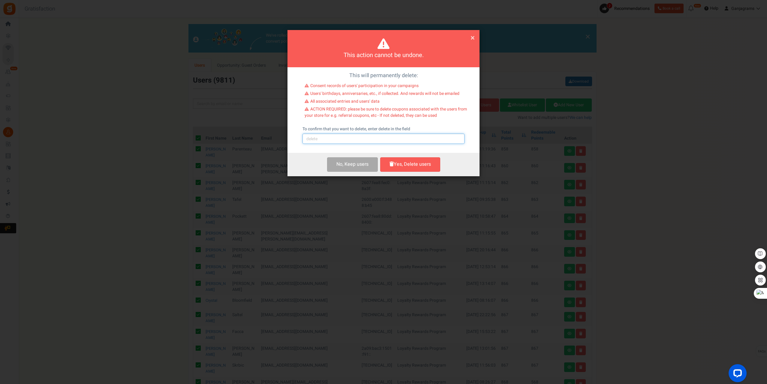
click at [369, 138] on input "text" at bounding box center [384, 139] width 162 height 10
click at [410, 163] on button "Yes, Delete users" at bounding box center [410, 164] width 60 height 14
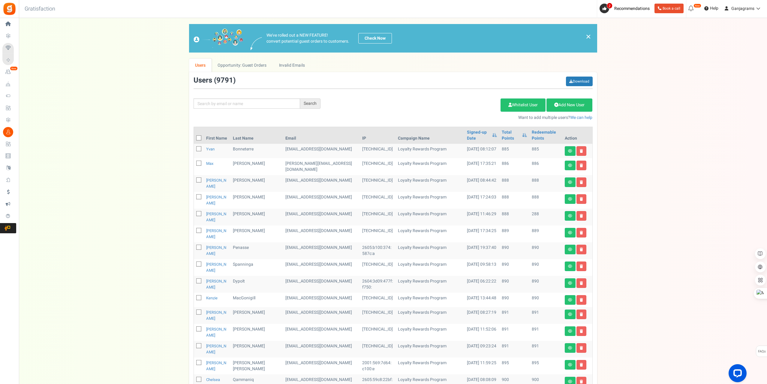
click at [199, 138] on icon at bounding box center [199, 138] width 4 height 4
click at [194, 138] on input "checkbox" at bounding box center [192, 139] width 4 height 4
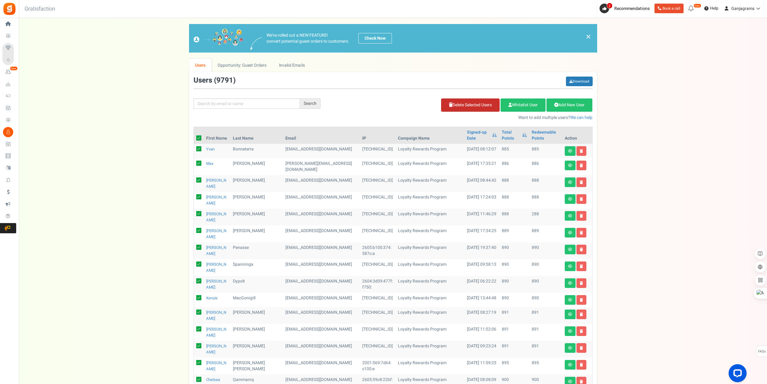
click at [458, 102] on link "Delete Selected Users" at bounding box center [470, 104] width 59 height 13
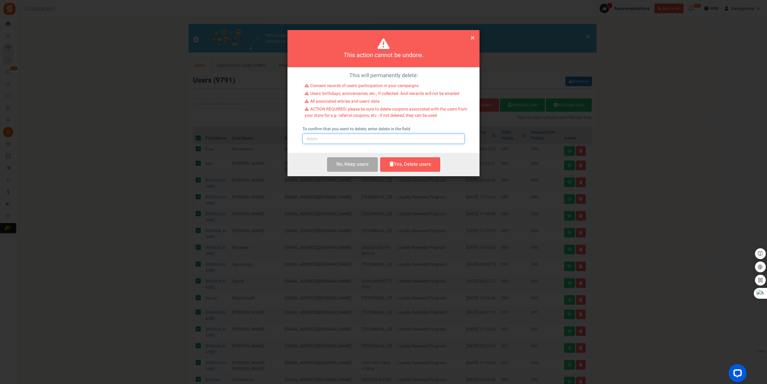
click at [361, 138] on input "text" at bounding box center [384, 139] width 162 height 10
click at [405, 161] on button "Yes, Delete users" at bounding box center [410, 164] width 60 height 14
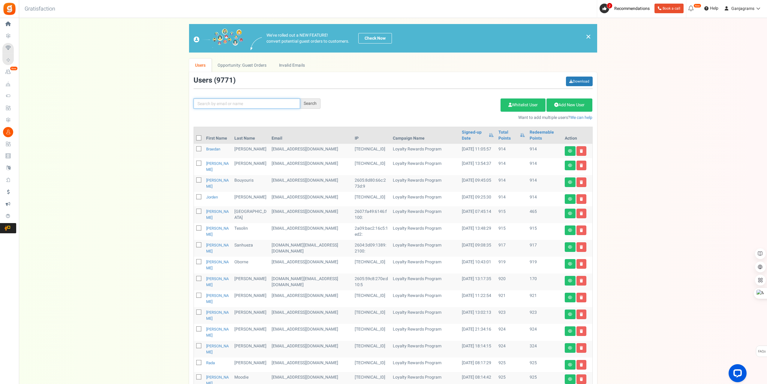
click at [247, 103] on input "text" at bounding box center [247, 103] width 107 height 10
paste input "[EMAIL_ADDRESS][DOMAIN_NAME]"
click at [314, 104] on div "Search" at bounding box center [310, 103] width 20 height 10
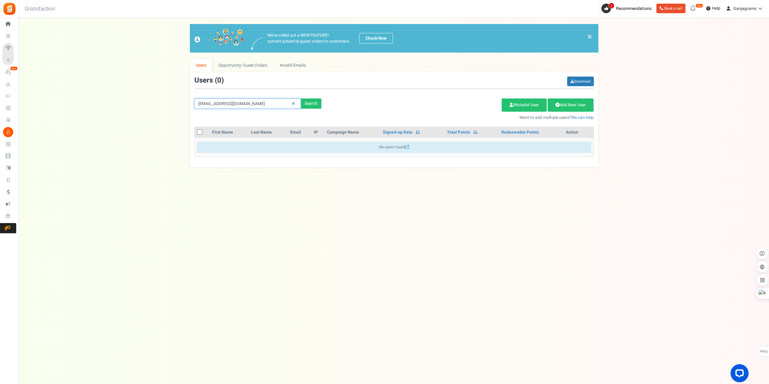
click at [257, 104] on input "[EMAIL_ADDRESS][DOMAIN_NAME]" at bounding box center [247, 103] width 107 height 10
click at [312, 102] on div "Search" at bounding box center [311, 103] width 20 height 10
click at [575, 108] on link "Add New User" at bounding box center [570, 104] width 46 height 13
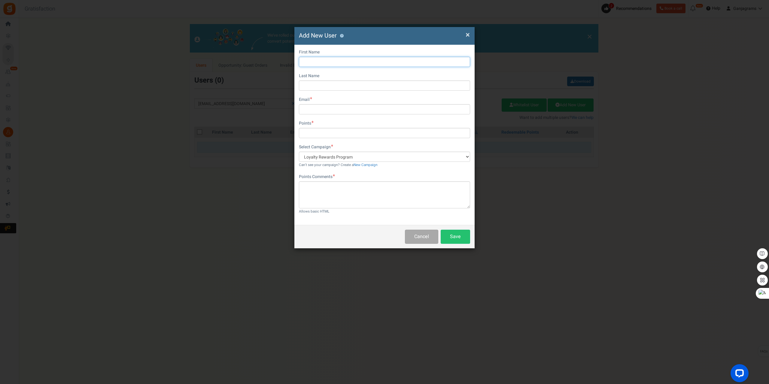
click at [331, 63] on input "text" at bounding box center [384, 62] width 171 height 10
paste input "[EMAIL_ADDRESS][DOMAIN_NAME]"
click at [320, 136] on input "text" at bounding box center [384, 133] width 171 height 10
click at [330, 199] on textarea at bounding box center [384, 194] width 171 height 27
click at [340, 188] on textarea at bounding box center [384, 194] width 171 height 27
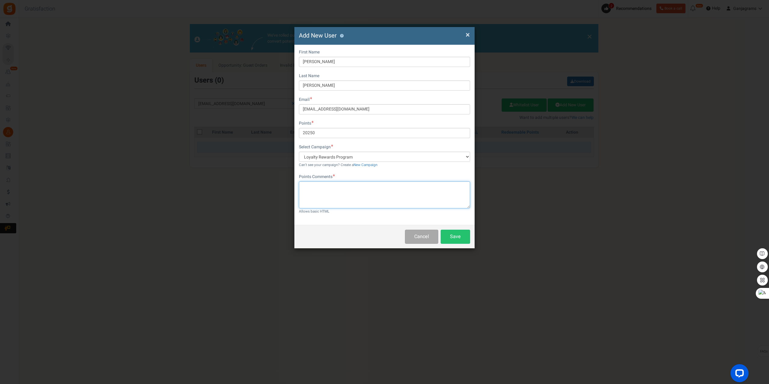
paste textarea "Order #458808"
click at [405, 159] on select "Loyalty Rewards Program" at bounding box center [384, 157] width 171 height 10
click at [411, 157] on select "Loyalty Rewards Program" at bounding box center [384, 157] width 171 height 10
click at [459, 237] on button "Save" at bounding box center [454, 237] width 29 height 14
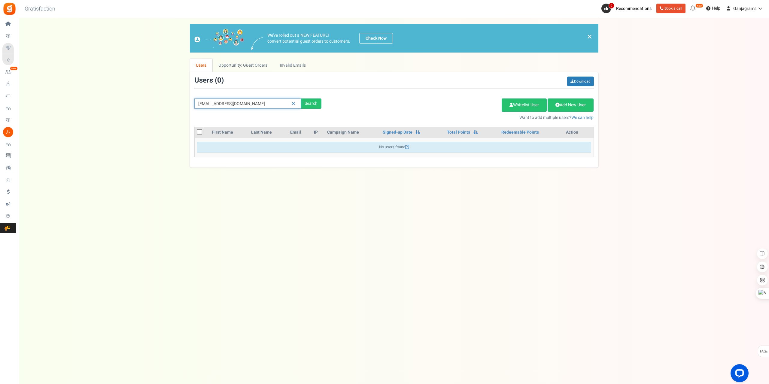
click at [256, 102] on input "[EMAIL_ADDRESS][DOMAIN_NAME]" at bounding box center [247, 103] width 107 height 10
click at [310, 101] on div "Search" at bounding box center [311, 103] width 20 height 10
